Goal: Information Seeking & Learning: Find specific page/section

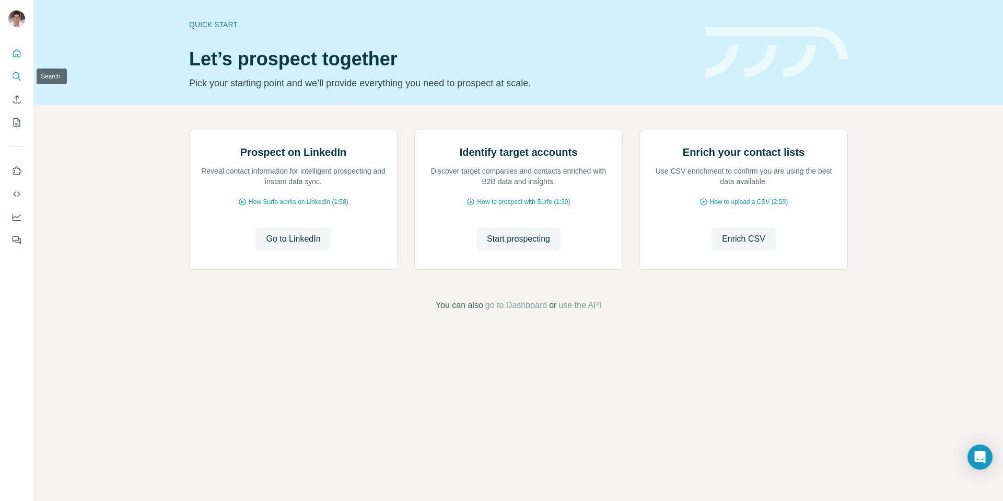
click at [13, 78] on icon "Search" at bounding box center [16, 76] width 10 height 10
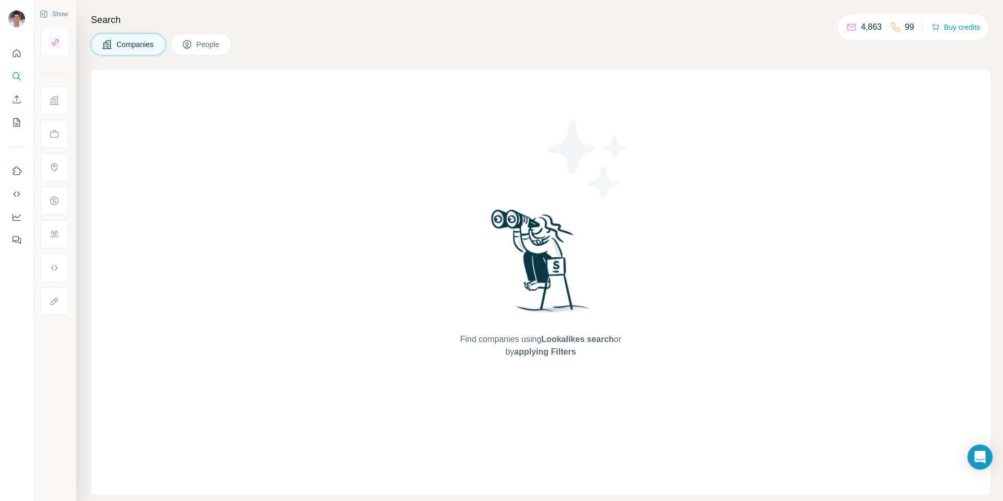
click at [236, 38] on div "Companies People" at bounding box center [541, 44] width 900 height 22
click at [229, 40] on button "People" at bounding box center [201, 44] width 61 height 22
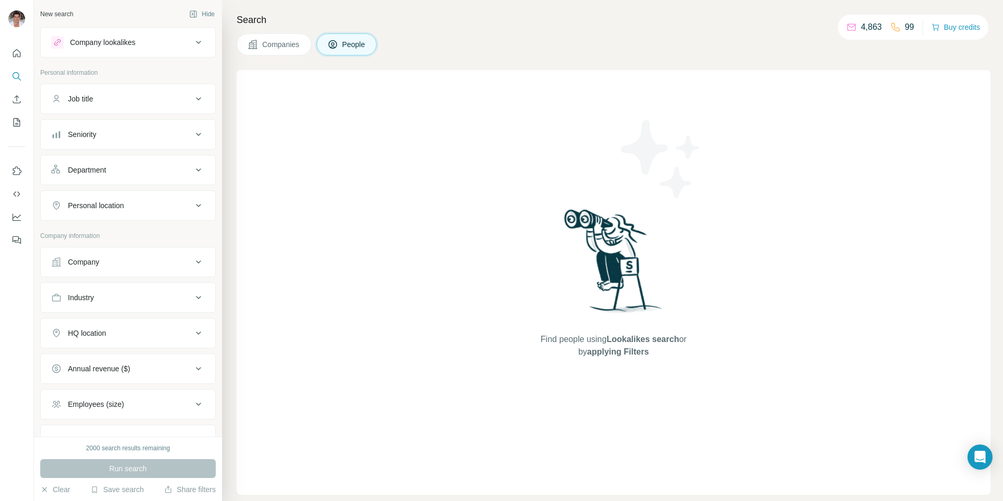
click at [91, 98] on div "Job title" at bounding box center [80, 99] width 25 height 10
click at [95, 124] on input "text" at bounding box center [117, 124] width 133 height 19
type input "*******"
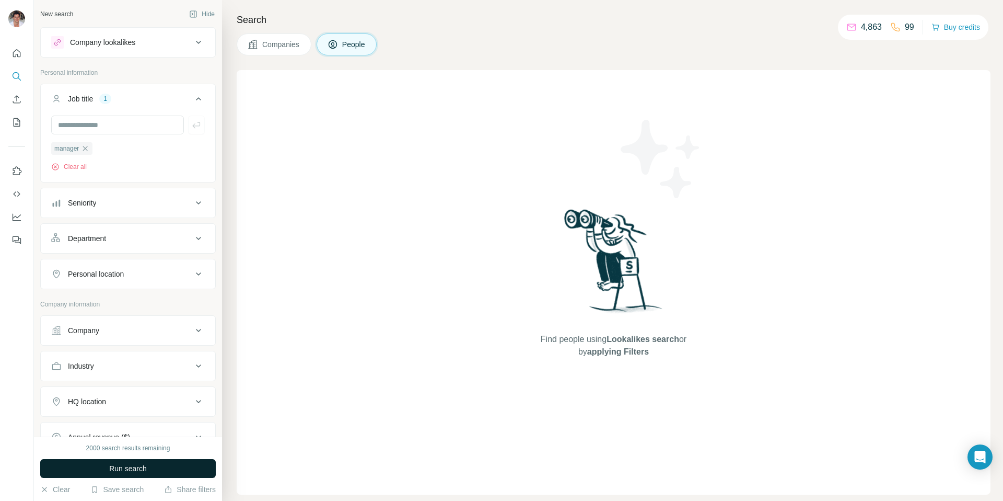
click at [90, 461] on button "Run search" at bounding box center [128, 468] width 176 height 19
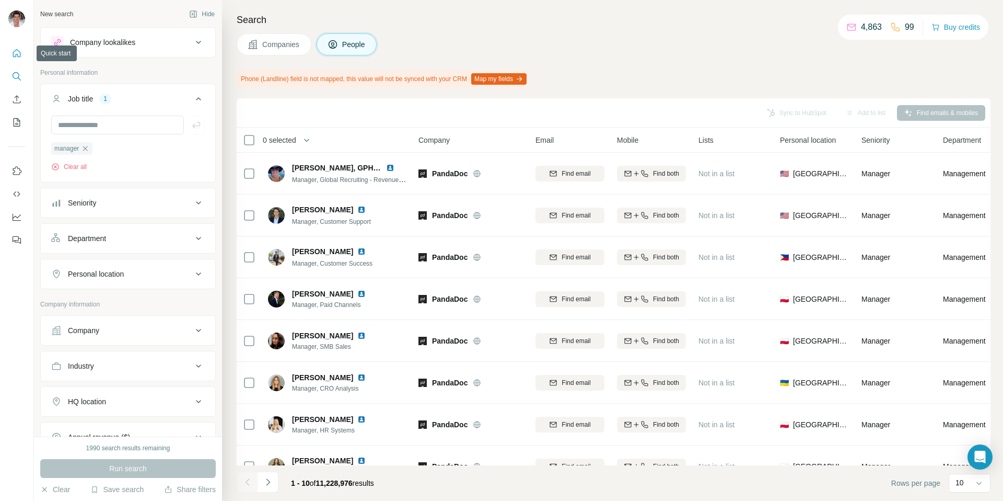
click at [15, 54] on icon "Quick start" at bounding box center [16, 53] width 10 height 10
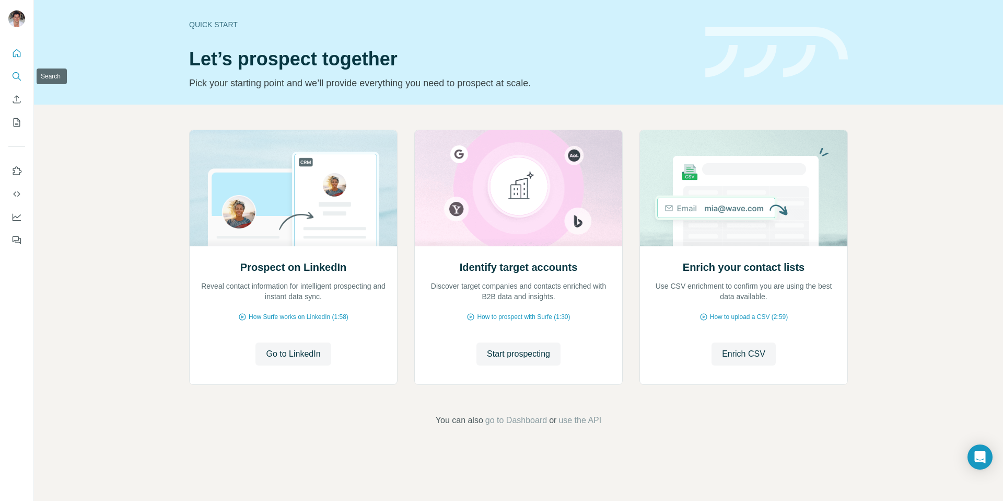
click at [14, 75] on icon "Search" at bounding box center [16, 76] width 10 height 10
